Goal: Information Seeking & Learning: Learn about a topic

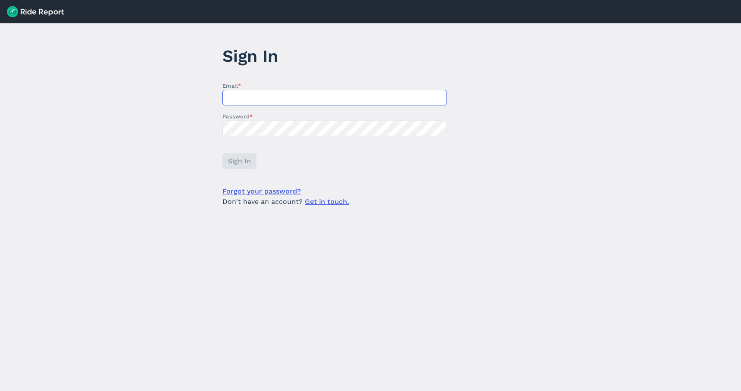
click at [297, 95] on input "Email *" at bounding box center [335, 98] width 225 height 16
type input "[PERSON_NAME][EMAIL_ADDRESS][PERSON_NAME][DOMAIN_NAME]"
click at [242, 159] on span "Sign In" at bounding box center [239, 161] width 23 height 10
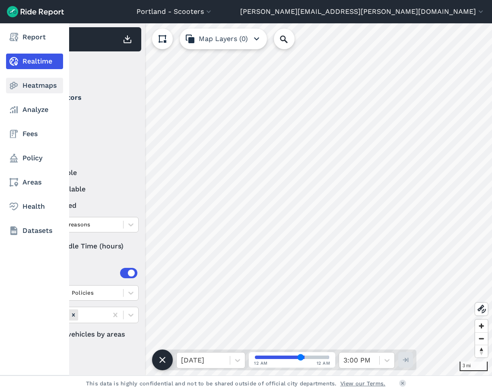
click at [38, 88] on link "Heatmaps" at bounding box center [34, 86] width 57 height 16
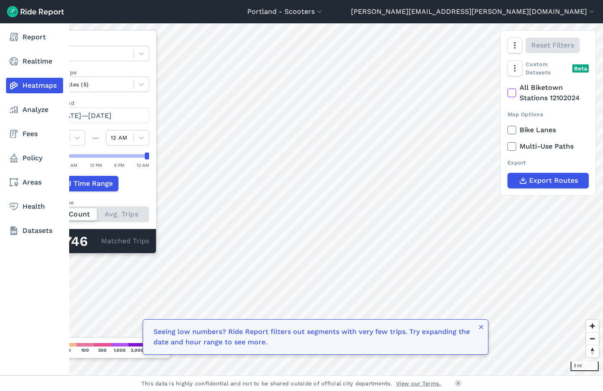
drag, startPoint x: 38, startPoint y: 114, endPoint x: 55, endPoint y: 120, distance: 17.9
click at [38, 114] on link "Analyze" at bounding box center [34, 110] width 57 height 16
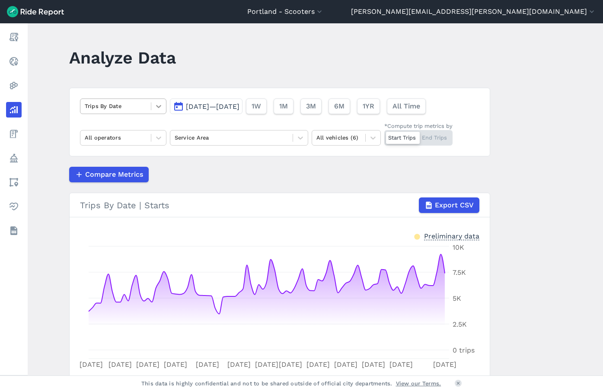
click at [156, 100] on div at bounding box center [158, 106] width 15 height 15
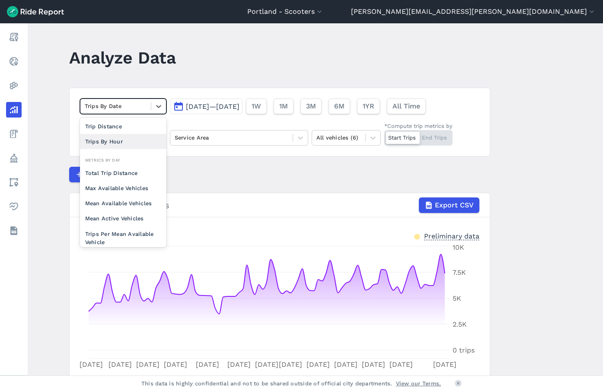
scroll to position [75, 0]
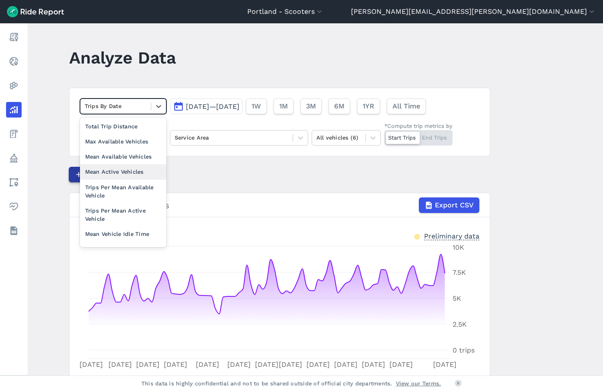
click at [129, 173] on div "Mean Active Vehicles" at bounding box center [123, 171] width 86 height 15
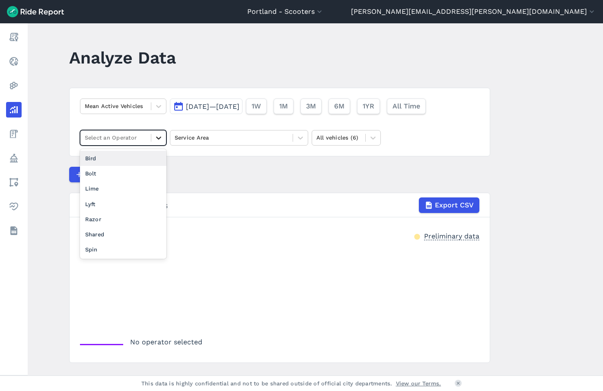
click at [158, 143] on div at bounding box center [158, 137] width 15 height 15
click at [115, 203] on div "Lyft" at bounding box center [123, 204] width 86 height 15
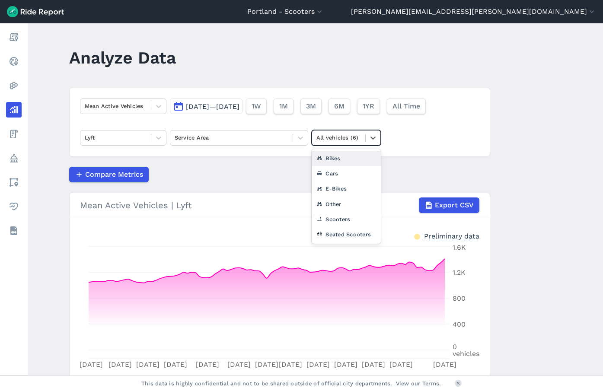
click at [358, 140] on div at bounding box center [338, 138] width 45 height 10
click at [344, 158] on div "Bikes" at bounding box center [346, 158] width 69 height 15
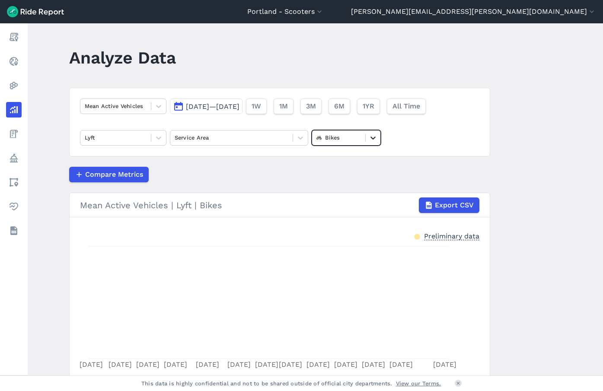
click at [372, 137] on icon at bounding box center [373, 138] width 9 height 9
click at [346, 192] on div "E-Bikes" at bounding box center [346, 188] width 69 height 15
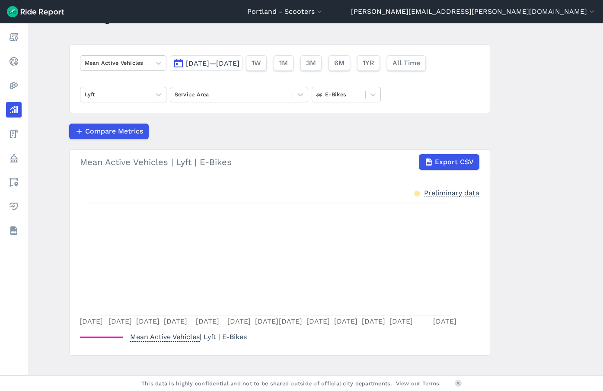
click at [549, 200] on main "Analyze Data Mean Active Vehicles [DATE]—[DATE] 1W 1M 3M 6M 1YR All Time Lyft S…" at bounding box center [315, 199] width 575 height 352
click at [156, 61] on icon at bounding box center [158, 63] width 9 height 9
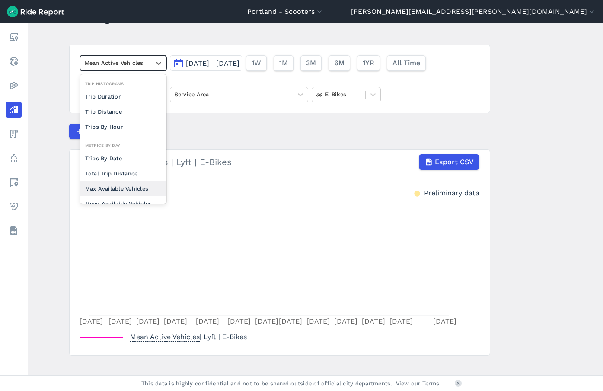
click at [118, 182] on div "Max Available Vehicles" at bounding box center [123, 188] width 86 height 15
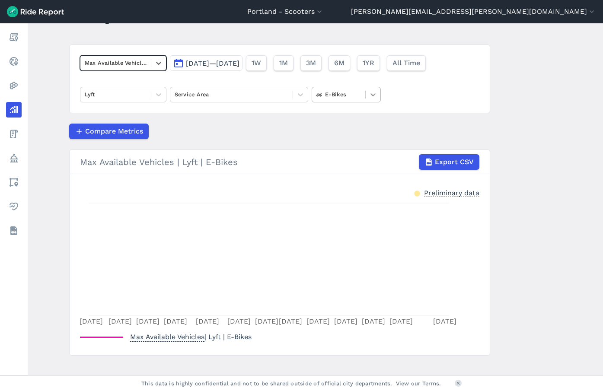
click at [373, 96] on icon at bounding box center [373, 94] width 9 height 9
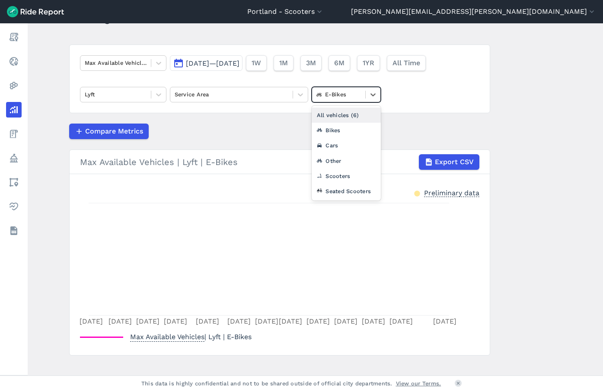
click at [354, 116] on div "All vehicles (6)" at bounding box center [346, 115] width 69 height 15
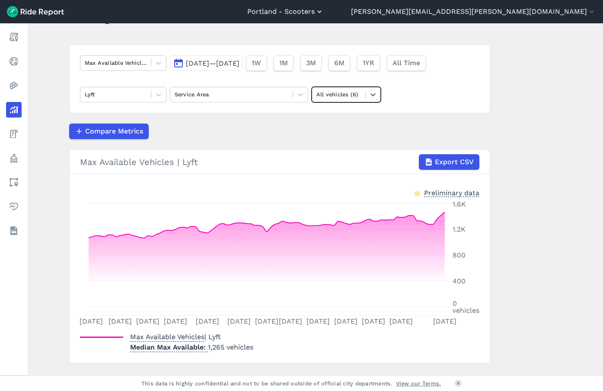
click at [324, 12] on button "Portland - Scooters" at bounding box center [285, 11] width 76 height 10
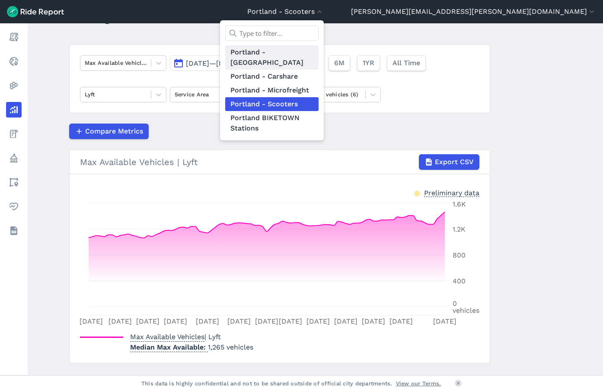
click at [318, 52] on link "Portland - [GEOGRAPHIC_DATA]" at bounding box center [271, 57] width 93 height 24
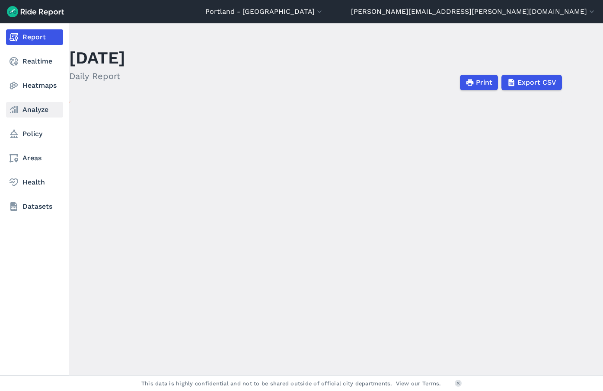
drag, startPoint x: 30, startPoint y: 110, endPoint x: 35, endPoint y: 109, distance: 5.7
click at [30, 110] on link "Analyze" at bounding box center [34, 110] width 57 height 16
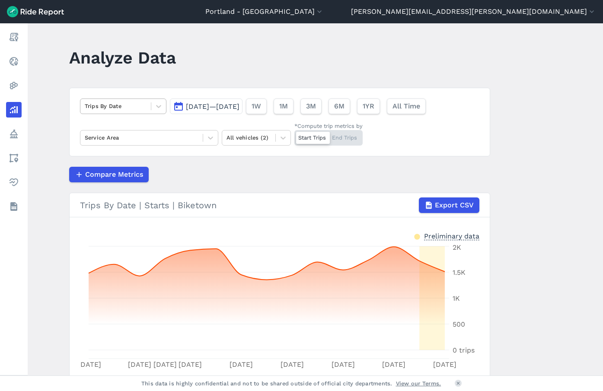
click at [148, 104] on div "Trips By Date" at bounding box center [115, 105] width 70 height 13
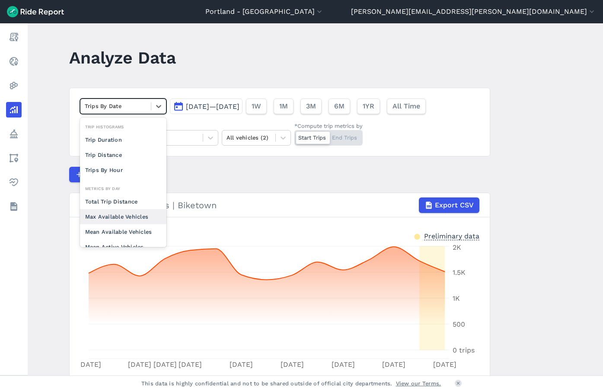
click at [127, 218] on div "Max Available Vehicles" at bounding box center [123, 216] width 86 height 15
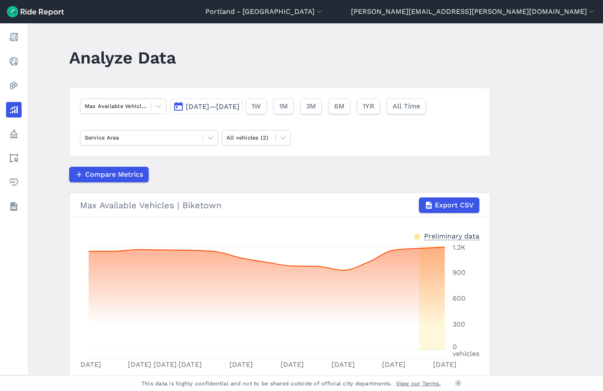
click at [542, 248] on main "Analyze Data Max Available Vehicles [DATE]—[DATE] 1W 1M 3M 6M 1YR All Time Serv…" at bounding box center [315, 199] width 575 height 352
drag, startPoint x: 516, startPoint y: 81, endPoint x: 505, endPoint y: 82, distance: 11.3
click at [516, 81] on main "Analyze Data Max Available Vehicles [DATE]—[DATE] 1W 1M 3M 6M 1YR All Time Serv…" at bounding box center [315, 199] width 575 height 352
click at [534, 172] on main "Analyze Data Max Available Vehicles [DATE]—[DATE] 1W 1M 3M 6M 1YR All Time Serv…" at bounding box center [315, 199] width 575 height 352
click at [555, 154] on main "Analyze Data Max Available Vehicles [DATE]—[DATE] 1W 1M 3M 6M 1YR All Time Serv…" at bounding box center [315, 199] width 575 height 352
